Goal: Task Accomplishment & Management: Use online tool/utility

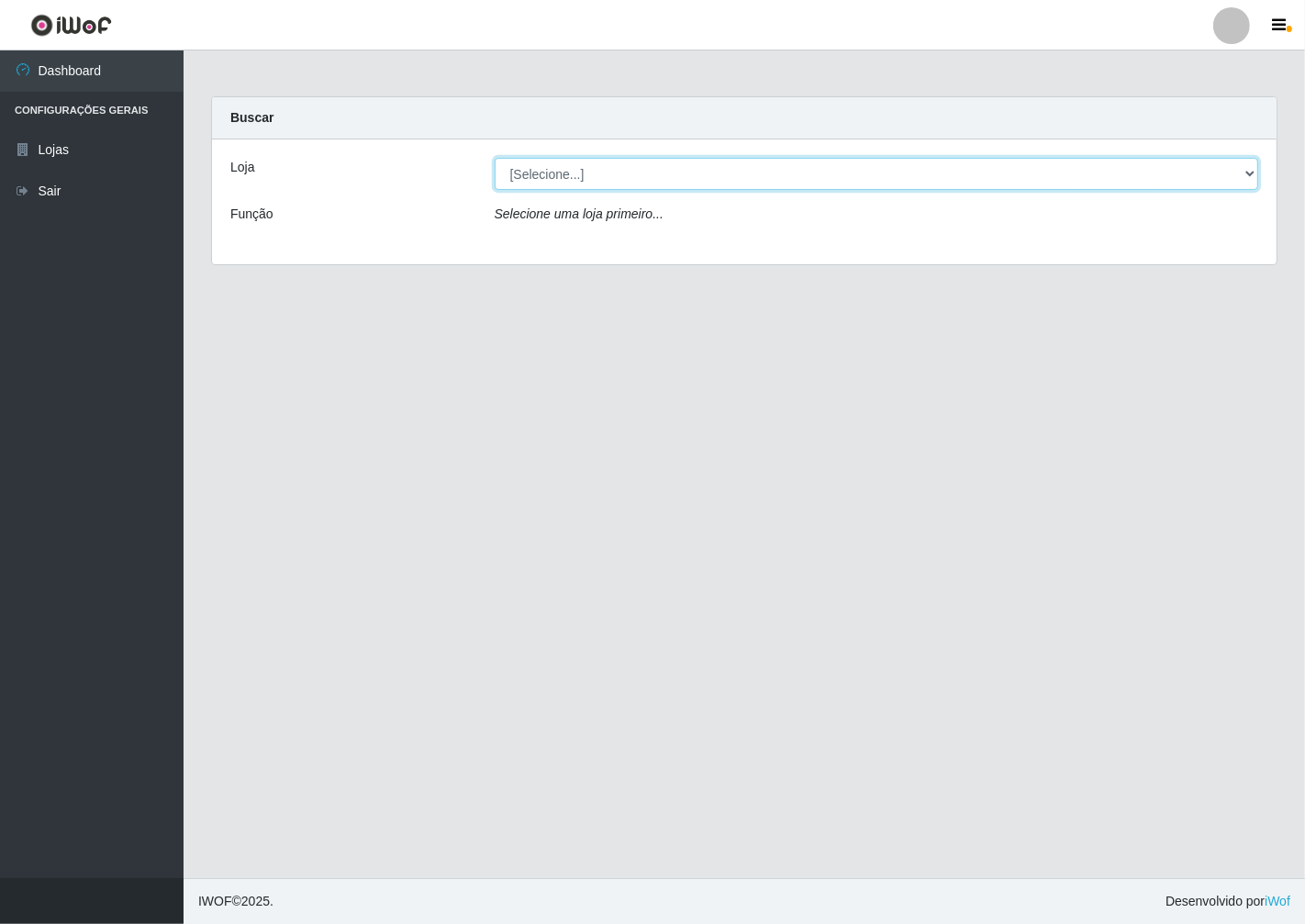
click at [1247, 174] on select "[Selecione...] Minimercado Filezão" at bounding box center [878, 173] width 765 height 32
select select "204"
click at [495, 157] on select "[Selecione...] Minimercado Filezão" at bounding box center [878, 173] width 765 height 32
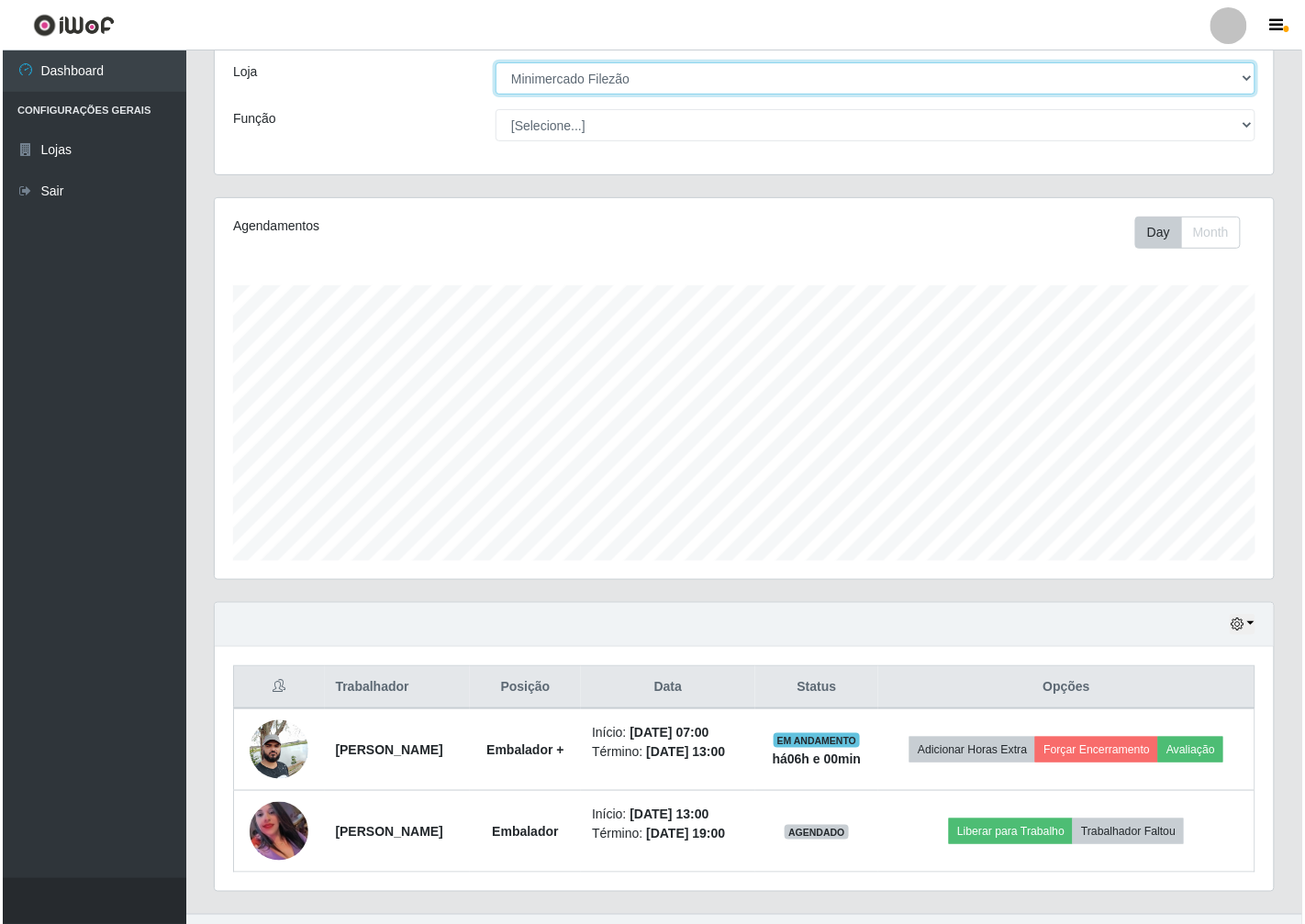
scroll to position [131, 0]
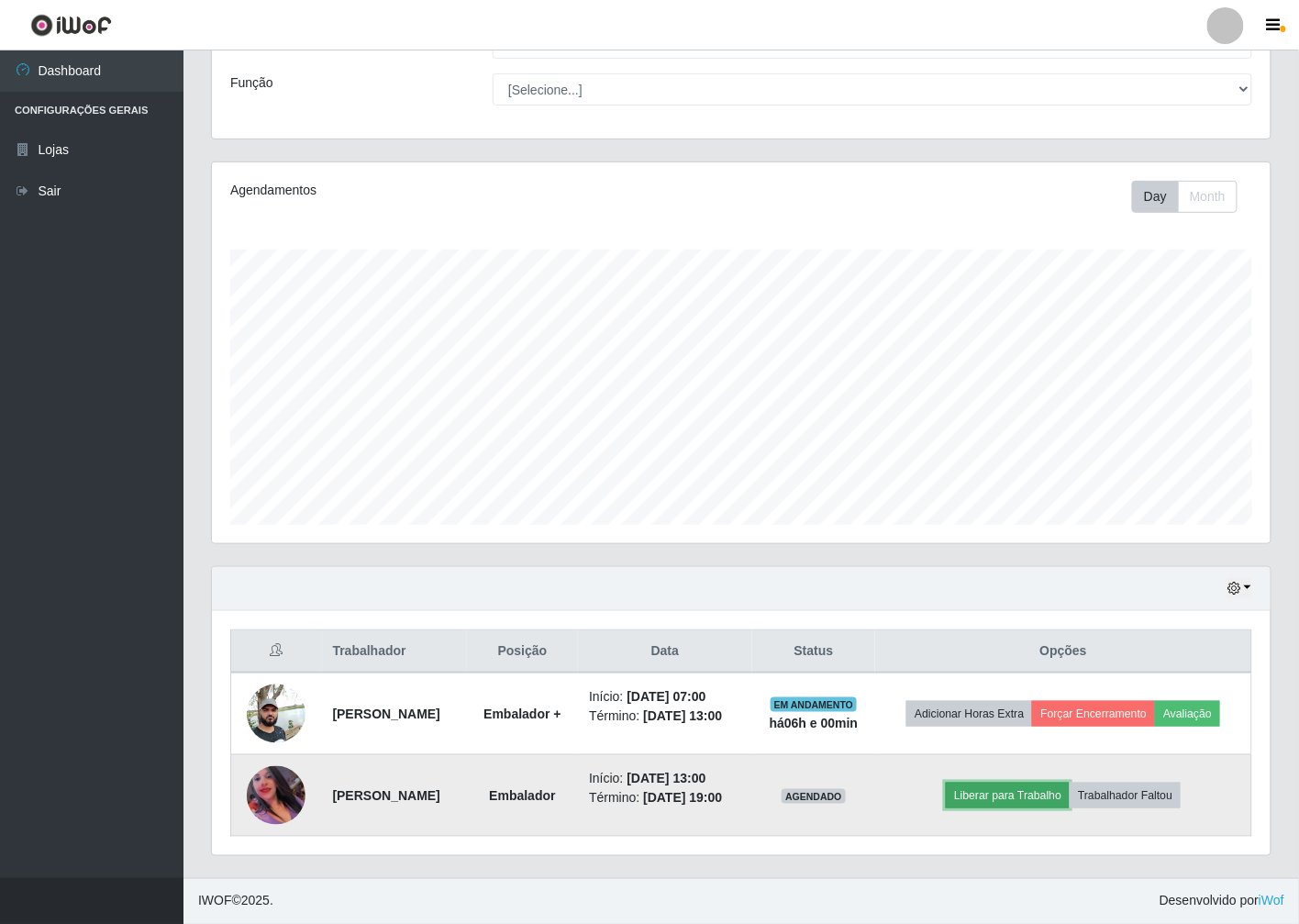
click at [1046, 786] on button "Liberar para Trabalho" at bounding box center [1008, 795] width 124 height 25
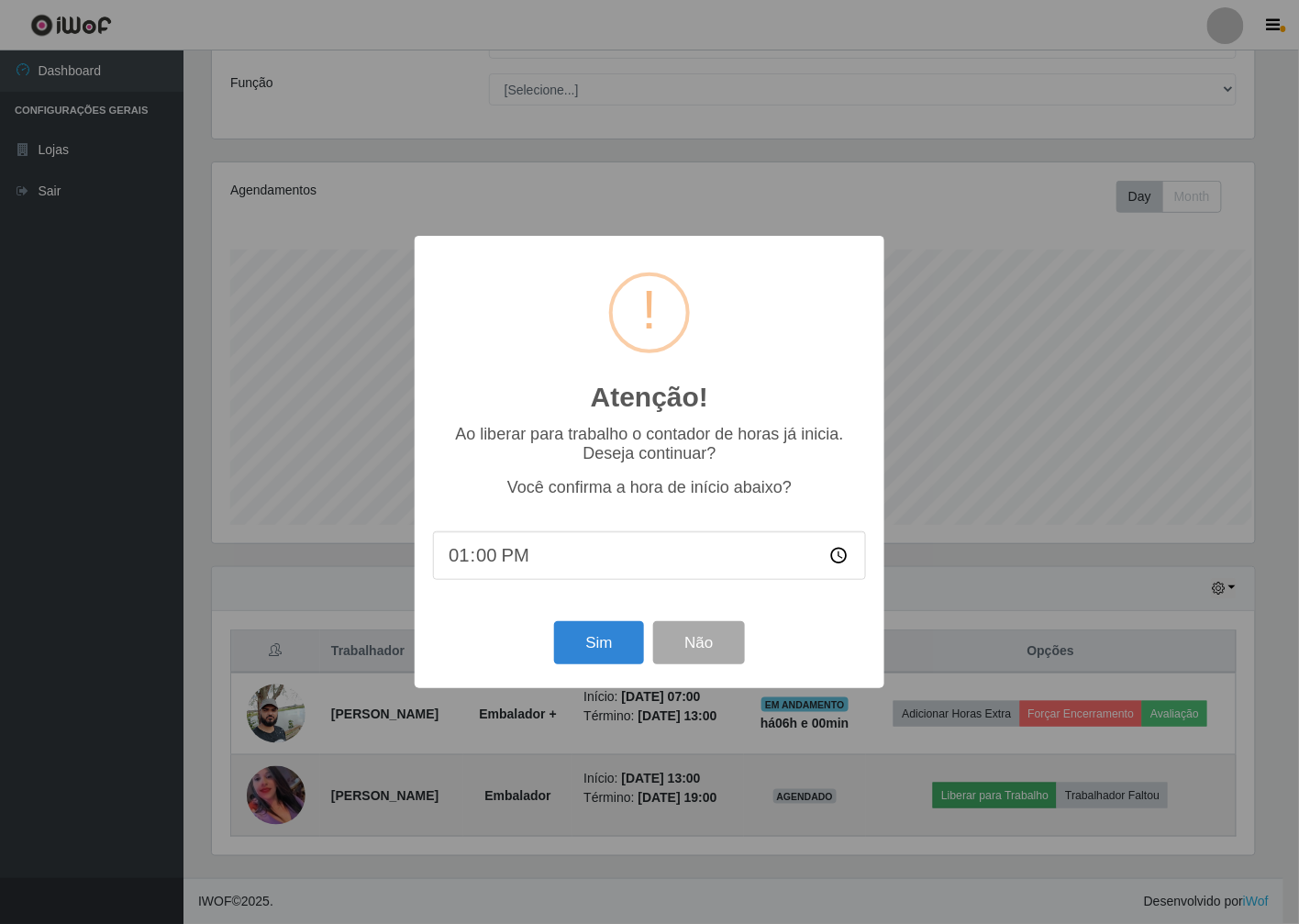
scroll to position [380, 1048]
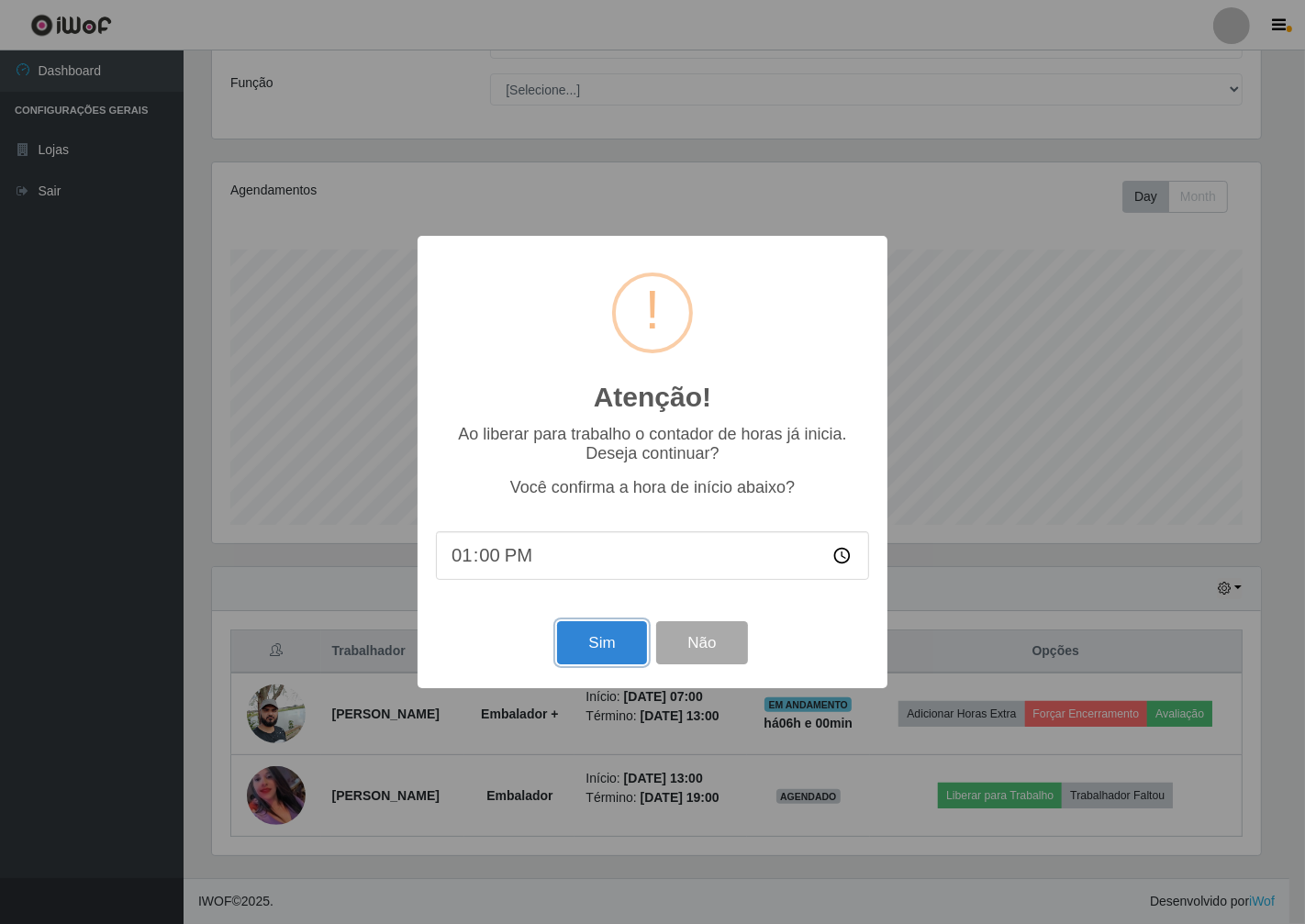
click at [610, 639] on button "Sim" at bounding box center [601, 643] width 89 height 43
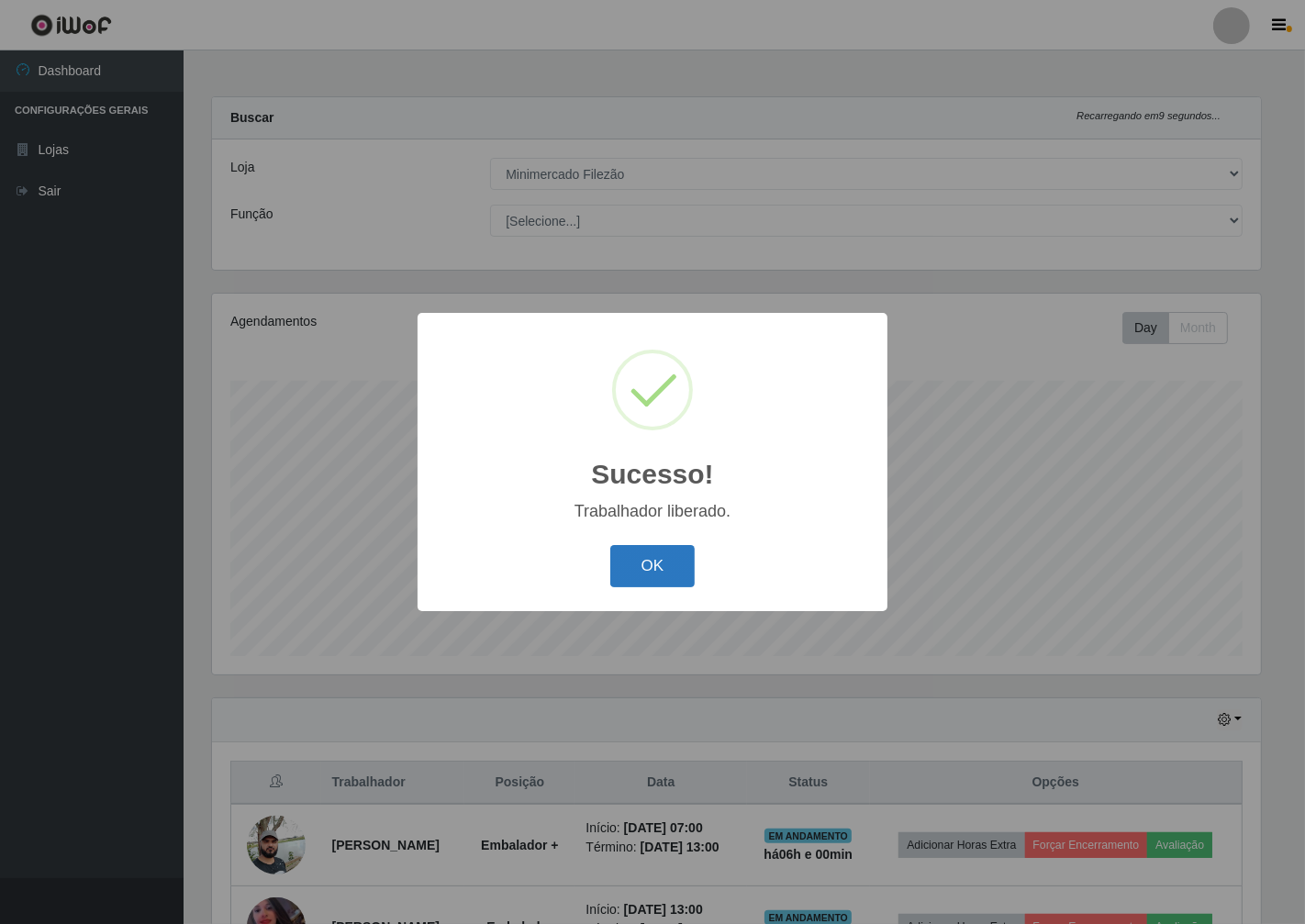
click at [673, 548] on button "OK" at bounding box center [652, 567] width 85 height 43
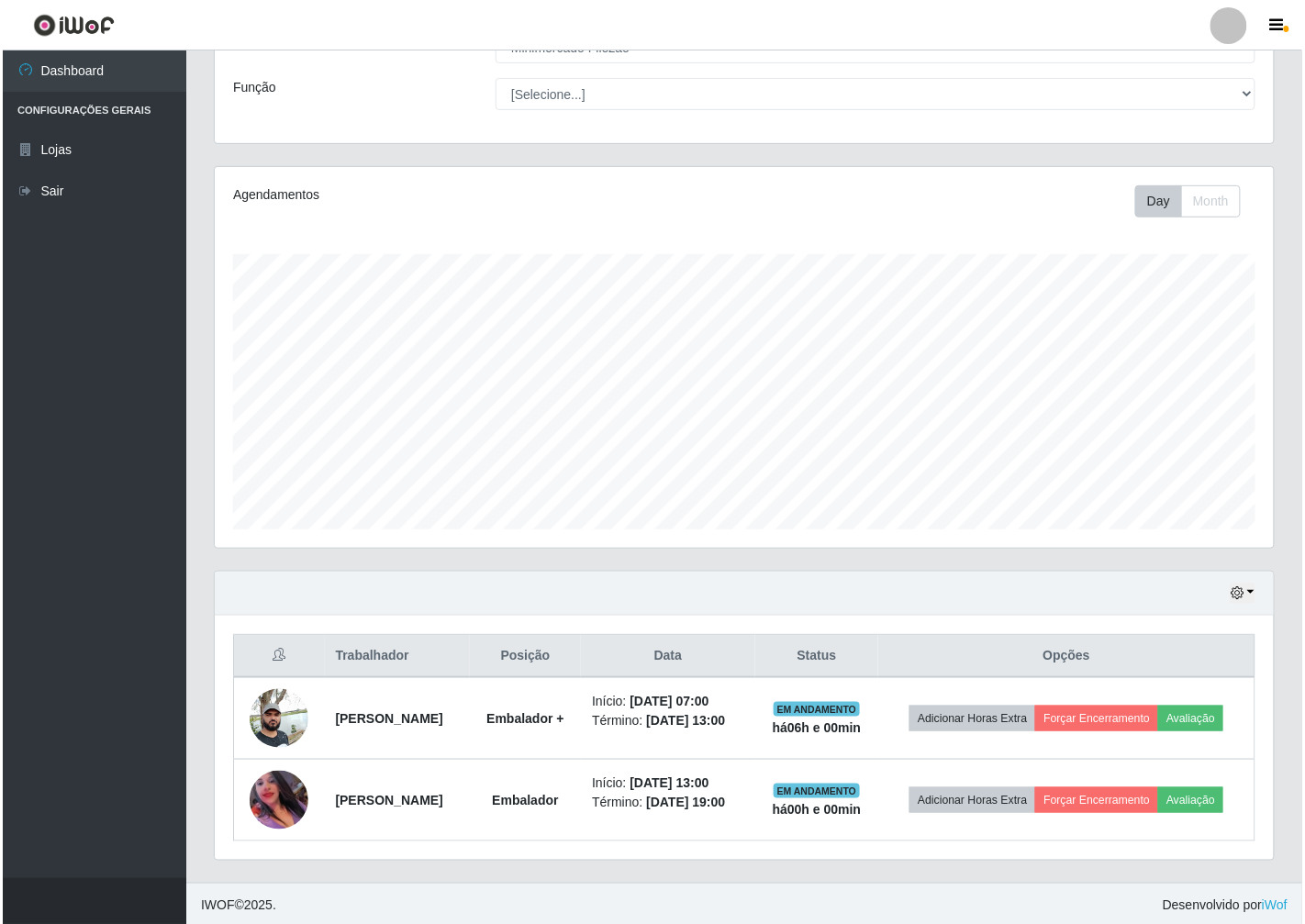
scroll to position [131, 0]
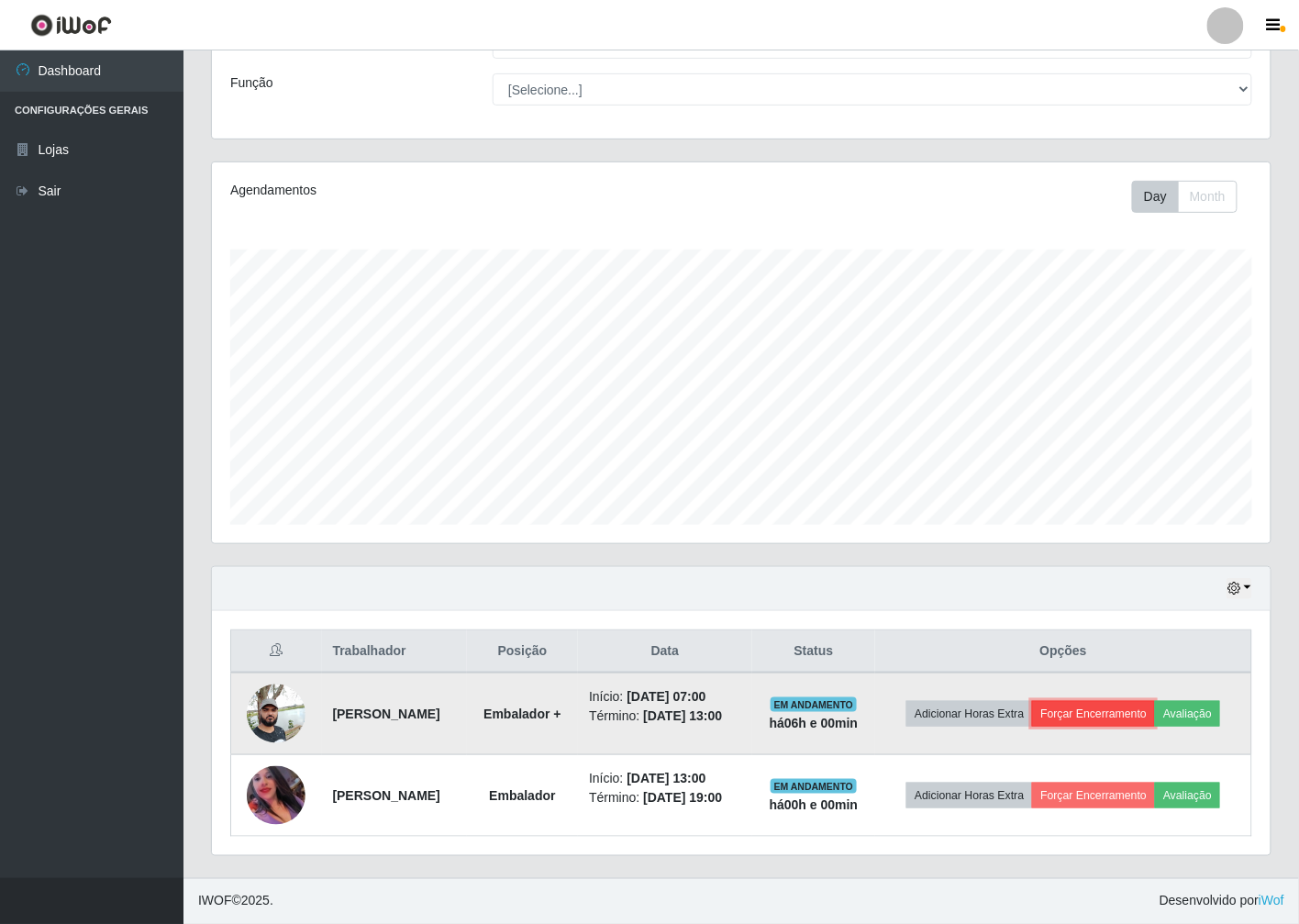
click at [1082, 701] on button "Forçar Encerramento" at bounding box center [1093, 713] width 123 height 25
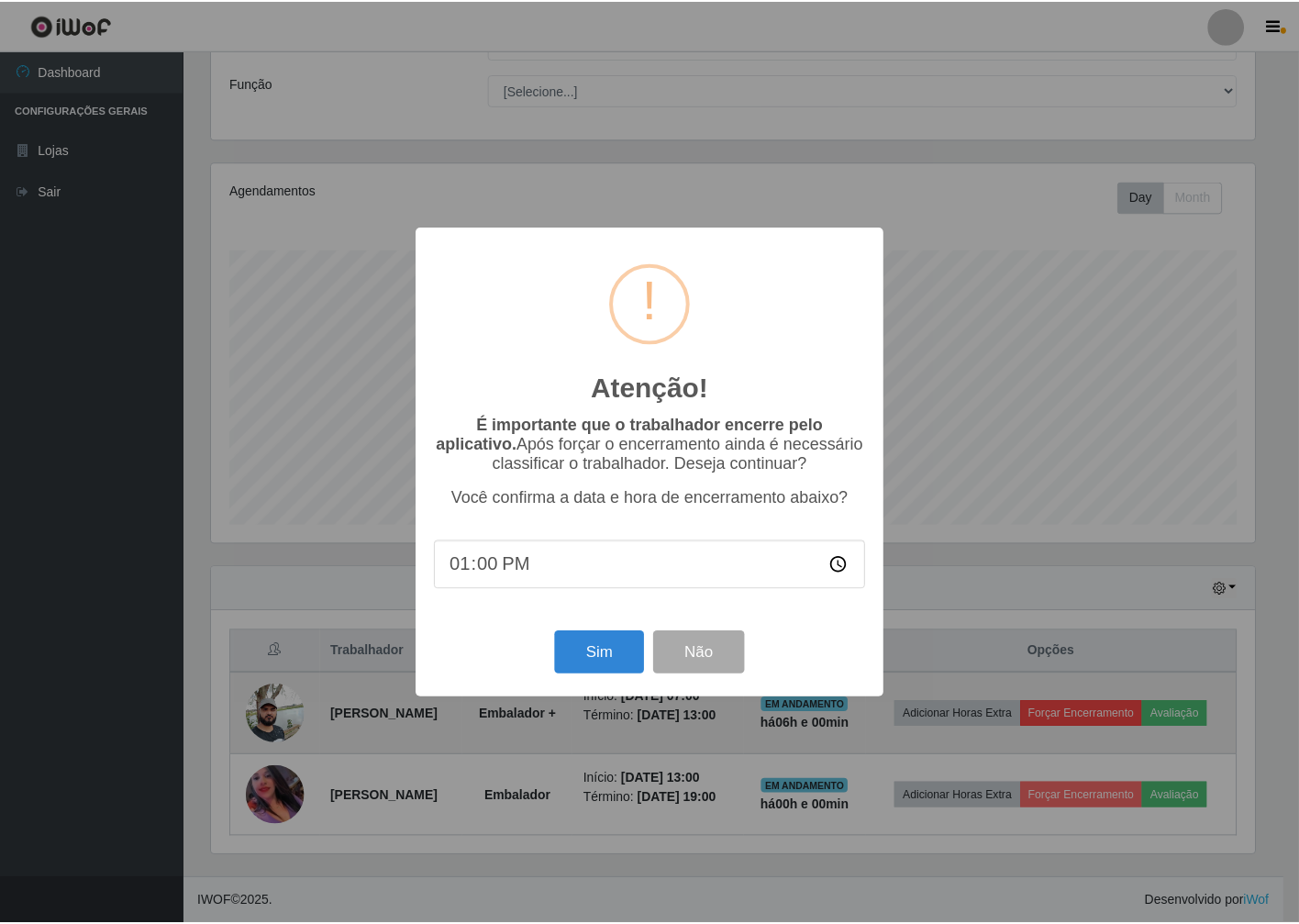
scroll to position [380, 1048]
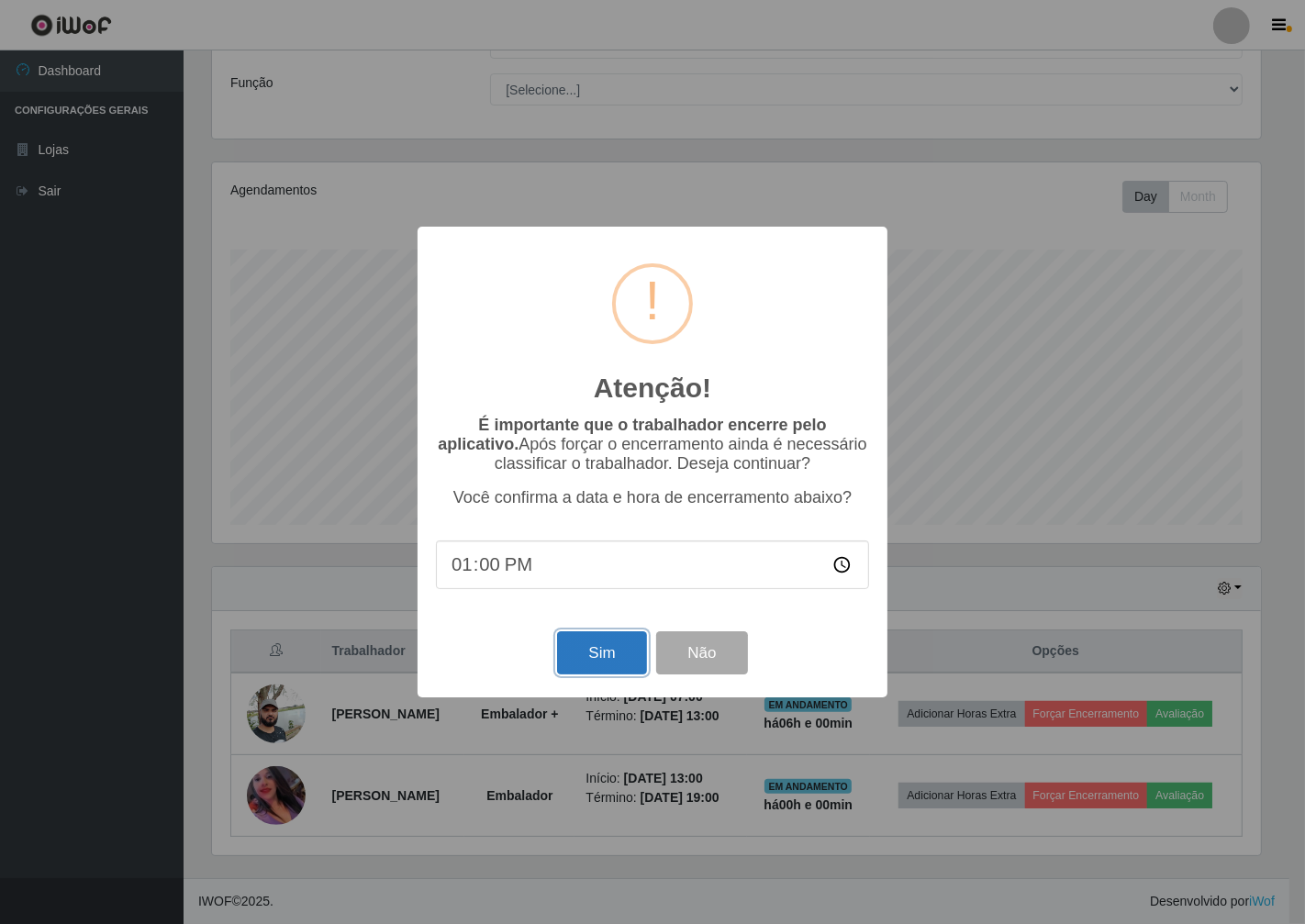
click at [609, 643] on button "Sim" at bounding box center [601, 653] width 89 height 43
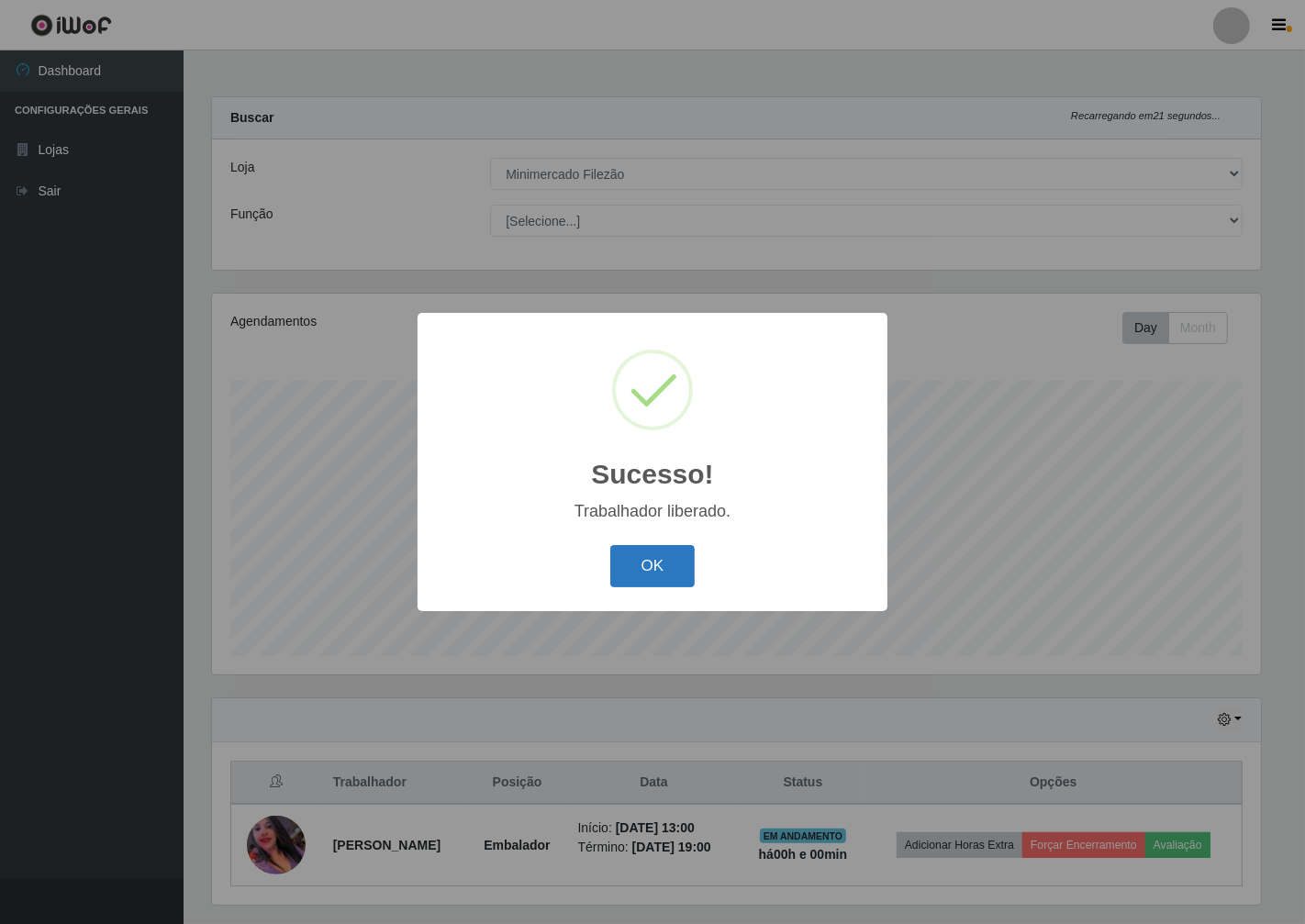
click at [662, 578] on button "OK" at bounding box center [652, 567] width 85 height 43
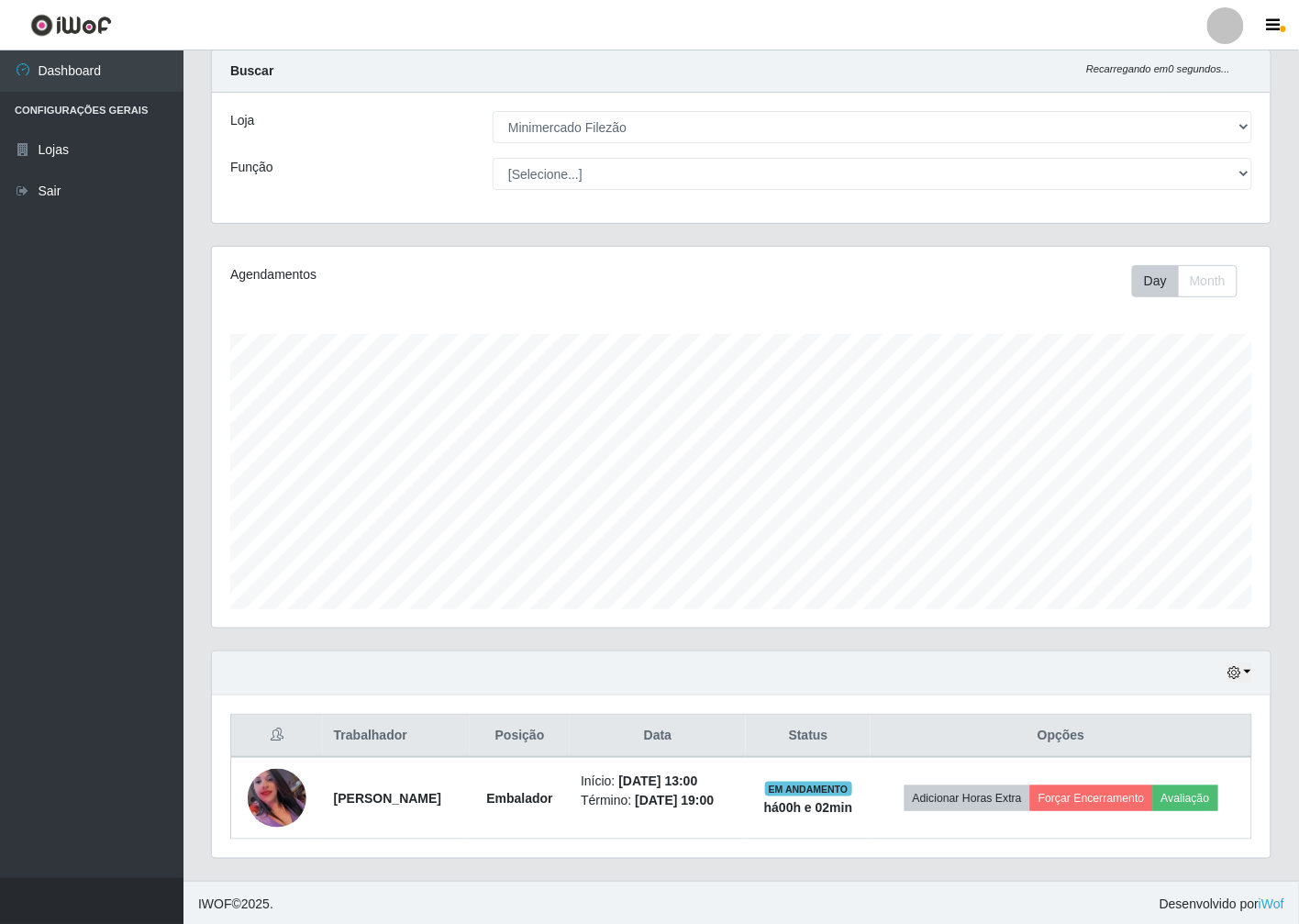
scroll to position [49, 0]
